Goal: Task Accomplishment & Management: Manage account settings

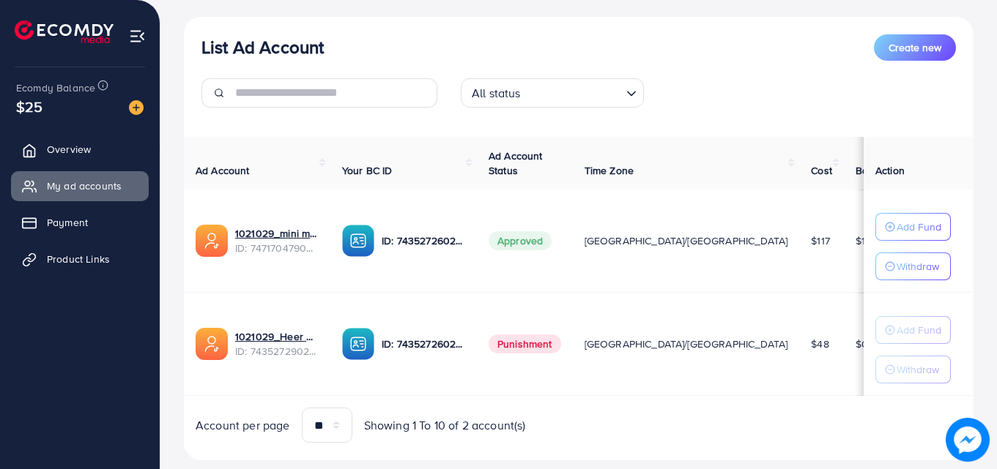
scroll to position [191, 0]
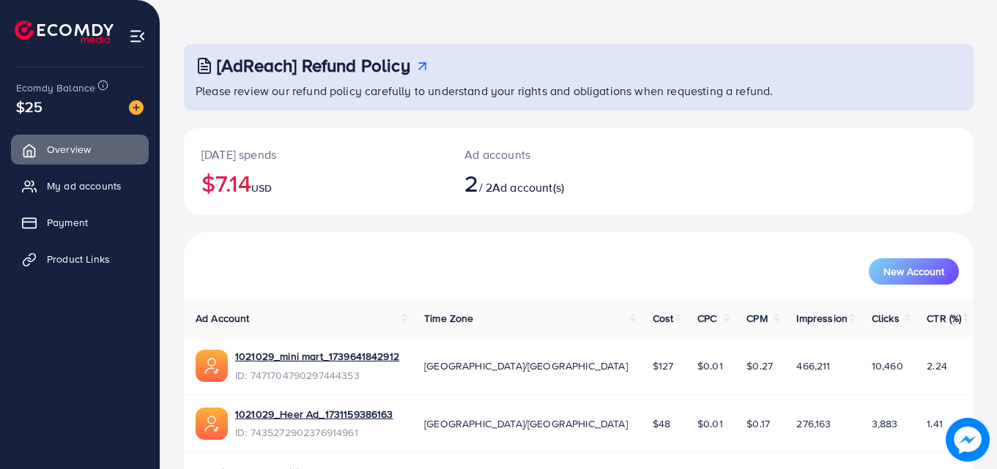
scroll to position [92, 0]
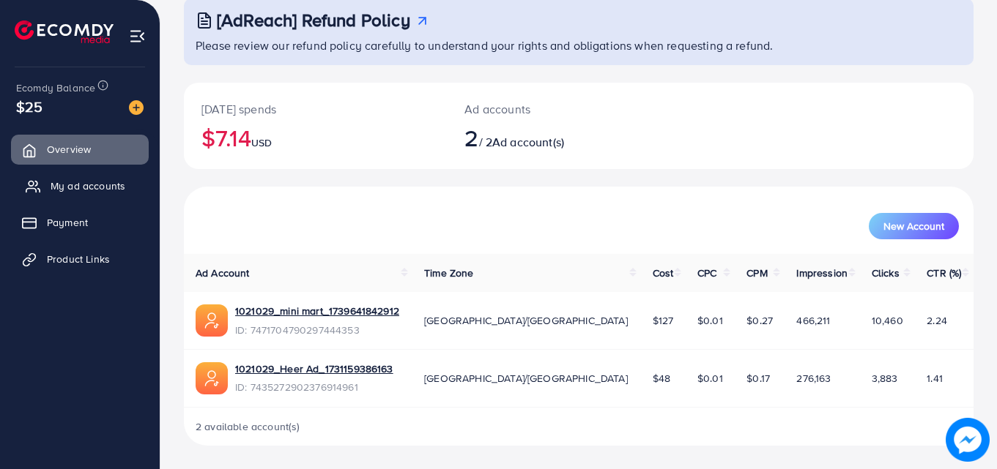
click at [114, 190] on span "My ad accounts" at bounding box center [88, 186] width 75 height 15
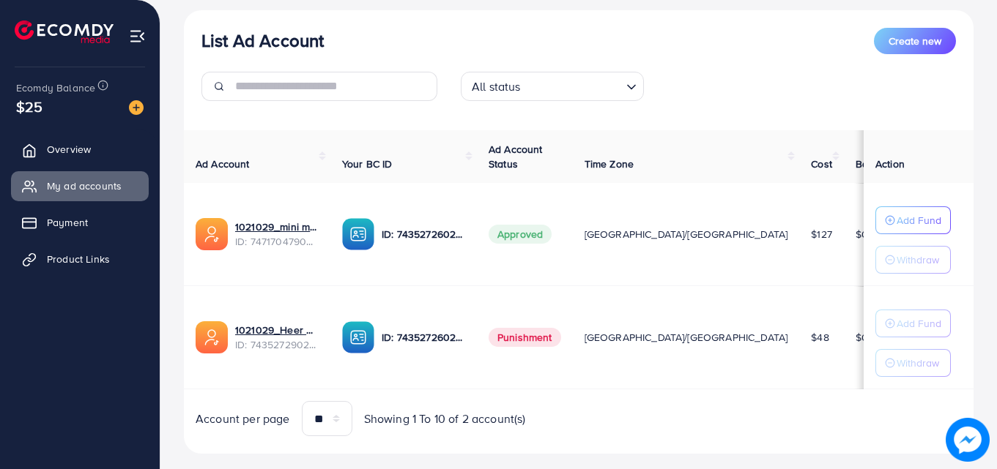
scroll to position [191, 0]
